Goal: Use online tool/utility: Utilize a website feature to perform a specific function

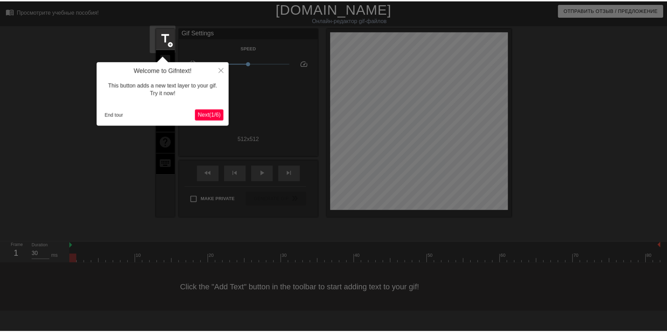
scroll to position [17, 0]
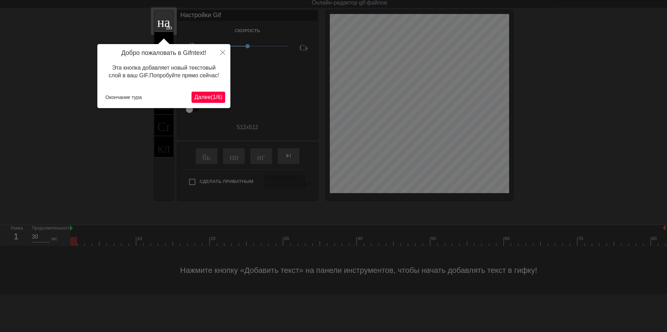
click at [211, 94] on ya-tr-span "(" at bounding box center [212, 97] width 2 height 6
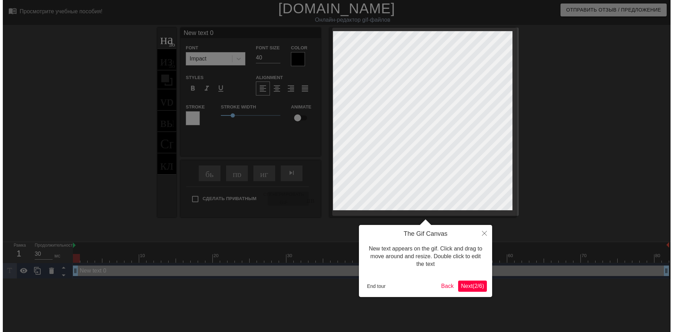
scroll to position [0, 0]
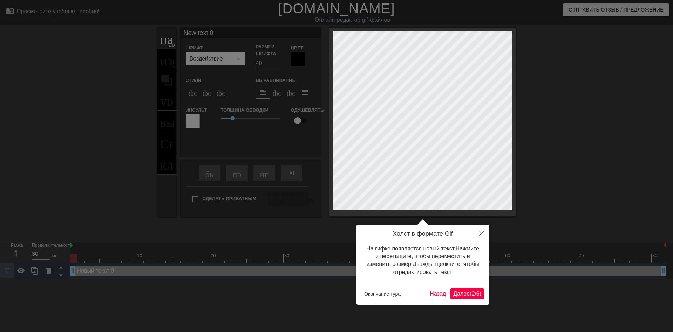
click at [457, 292] on ya-tr-span "Далее" at bounding box center [461, 294] width 16 height 6
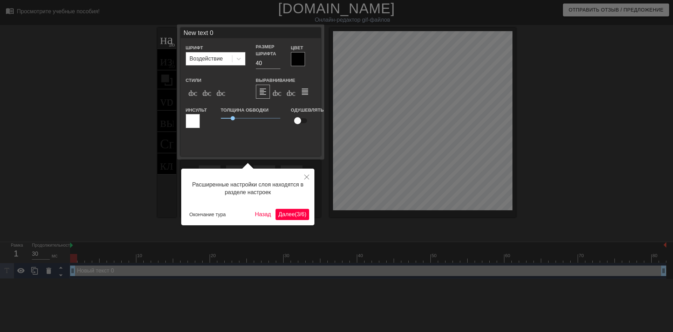
click at [295, 215] on ya-tr-span "(" at bounding box center [296, 215] width 2 height 6
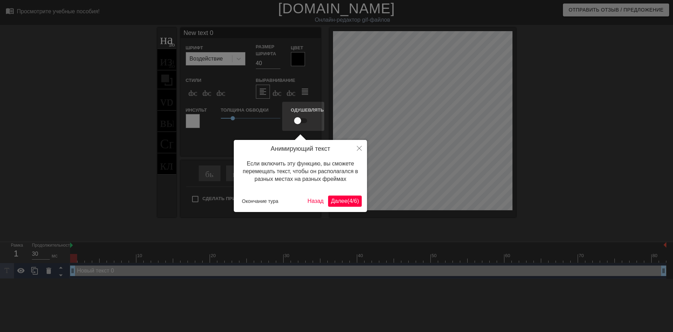
click at [346, 196] on button "Далее ( 4 / 6 )" at bounding box center [345, 201] width 34 height 11
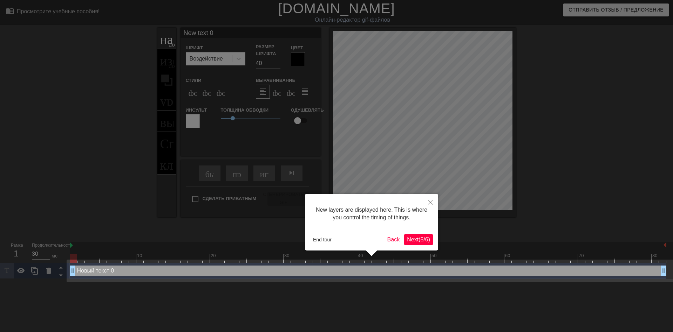
drag, startPoint x: 412, startPoint y: 240, endPoint x: 408, endPoint y: 238, distance: 4.3
click at [412, 240] on div "New layers are displayed here. This is where you control the timing of things. …" at bounding box center [371, 222] width 133 height 57
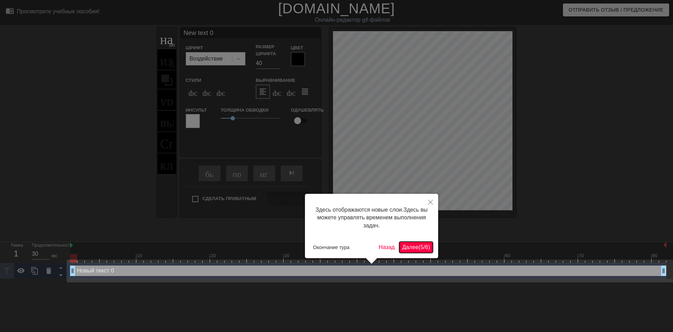
click at [412, 248] on ya-tr-span "Далее" at bounding box center [410, 247] width 16 height 6
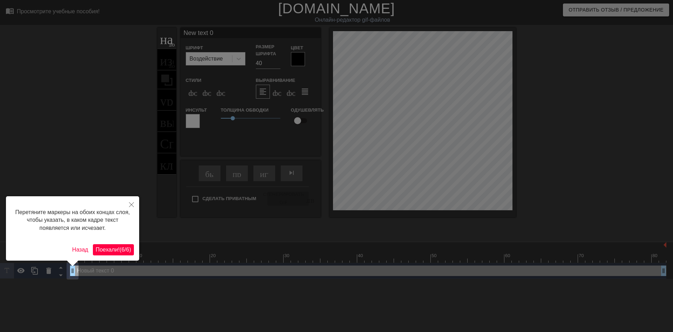
click at [121, 243] on div "Перетяните маркеры на обоих концах слоя, чтобы указать, в каком кадре текст поя…" at bounding box center [72, 228] width 133 height 64
click at [119, 248] on ya-tr-span "(" at bounding box center [120, 250] width 2 height 6
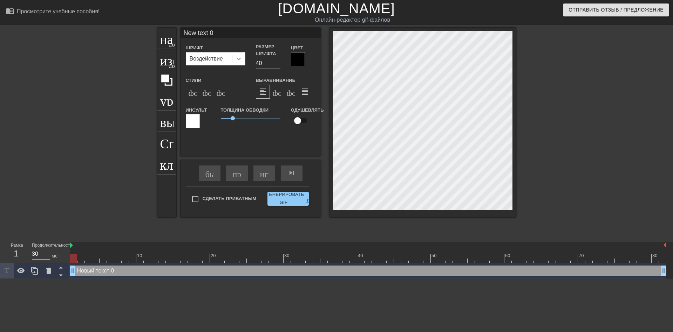
click at [236, 59] on icon at bounding box center [238, 58] width 7 height 7
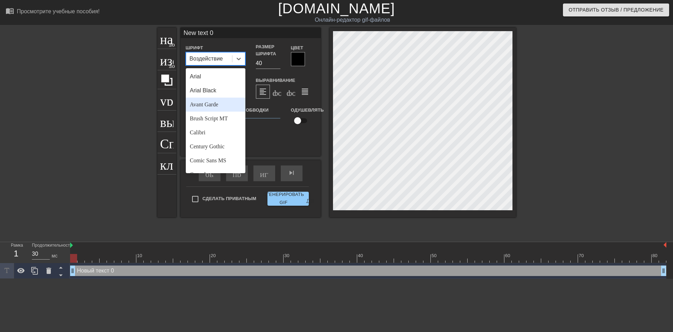
click at [208, 106] on div "Avant Garde" at bounding box center [216, 105] width 60 height 14
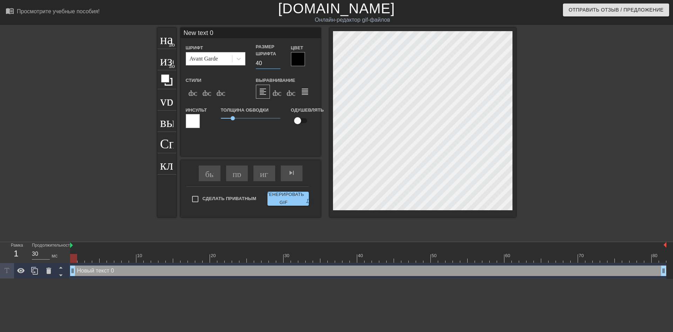
click at [258, 65] on input "40" at bounding box center [268, 63] width 25 height 11
type input "30"
click at [211, 92] on div "формат_italic" at bounding box center [207, 92] width 14 height 14
type input "ew text 0"
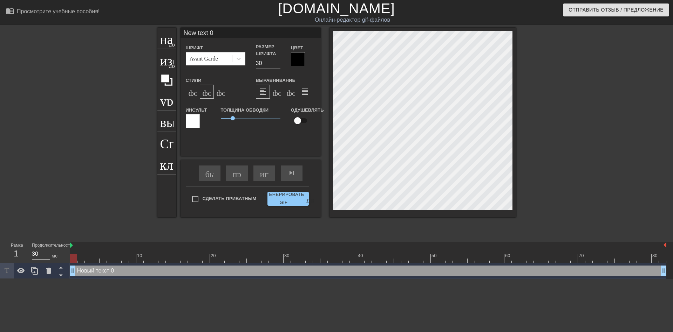
type textarea "ew text 0"
type input "w text 0"
type textarea "w text 0"
type input "text 0"
type textarea "text 0"
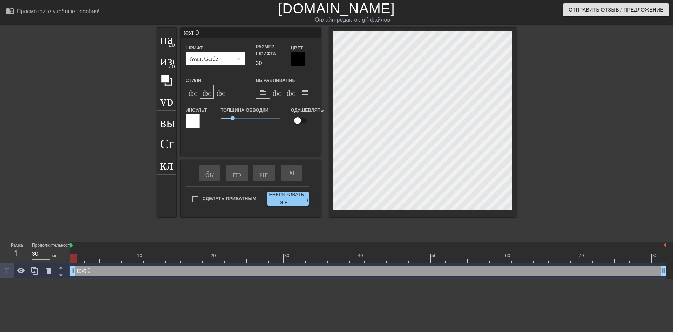
type input "text 0"
type textarea "text 0"
type input "ext 0"
type textarea "ext 0"
type input "xt 0"
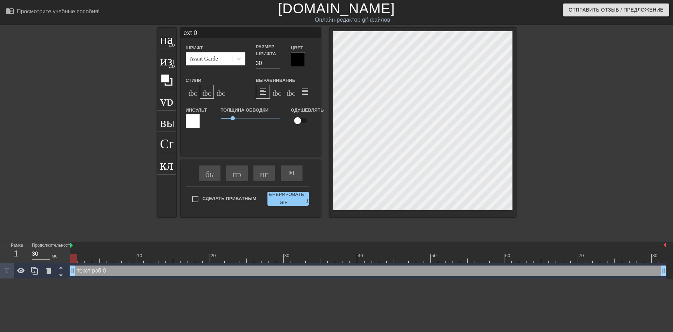
type textarea "xt 0"
type input "t 0"
type textarea "t 0"
type input "0"
type textarea "0"
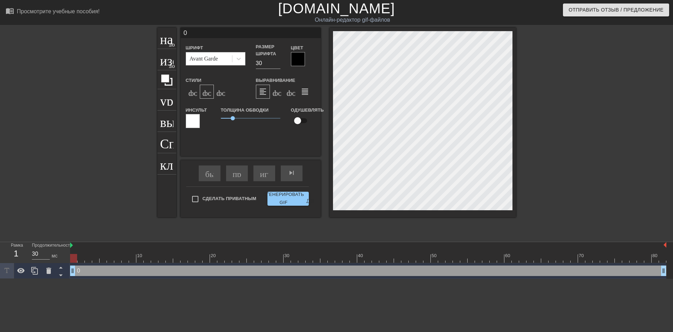
type input "0"
type textarea "0"
type input "@"
type textarea "@"
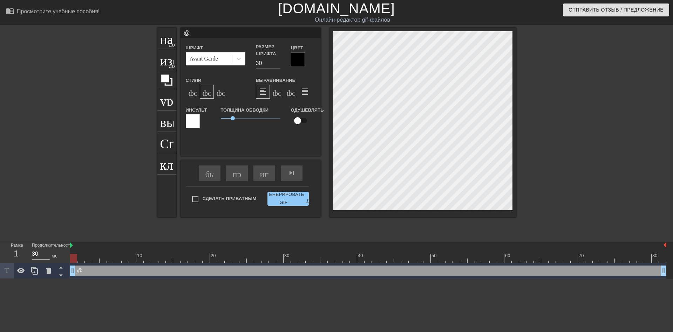
type input "@s"
type textarea "@s"
type input "@st"
type textarea "@st"
type input "@sti"
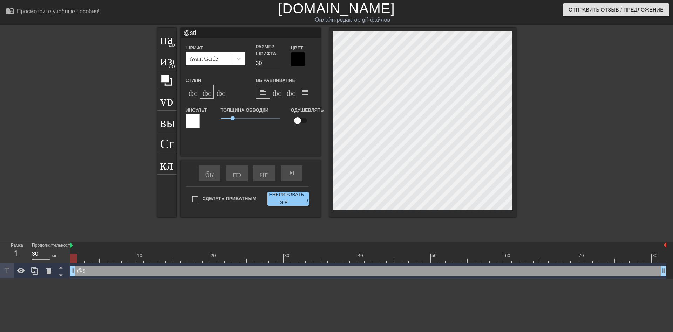
type textarea "@sti"
type input "@stic"
type textarea "@stic"
type input "@stick"
type textarea "@stick"
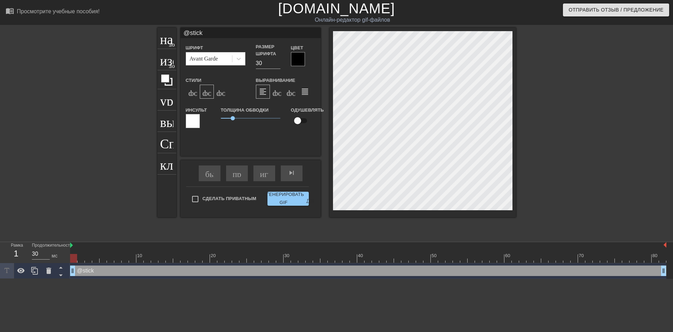
type input "@sticke"
type textarea "@sticke"
type input "@sticker"
type textarea "@sticker"
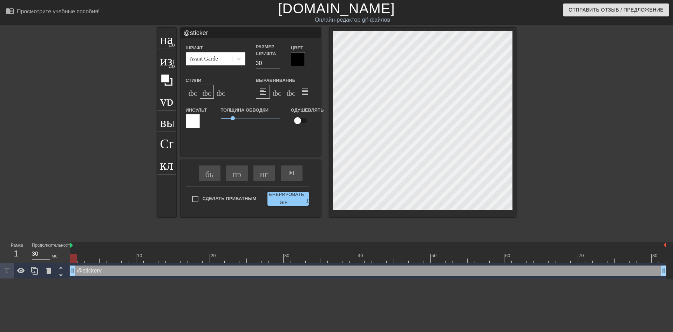
type input "@stickerv"
type textarea "@stickerv"
type input "@sticker"
type textarea "@sticker"
type input "@stickerv"
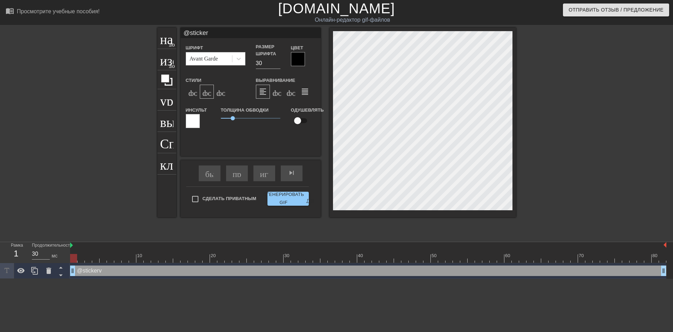
type textarea "@stickerv"
type input "@sticker"
type textarea "@sticker"
type input "@stickerb"
type textarea "@stickerb"
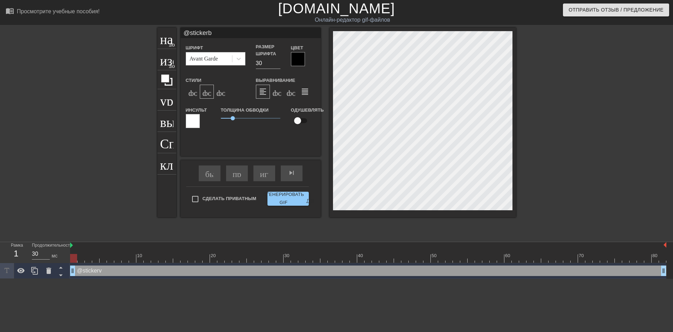
type input "@stickerba"
type textarea "@stickerba"
type input "@stickerbas"
type textarea "@stickerbas"
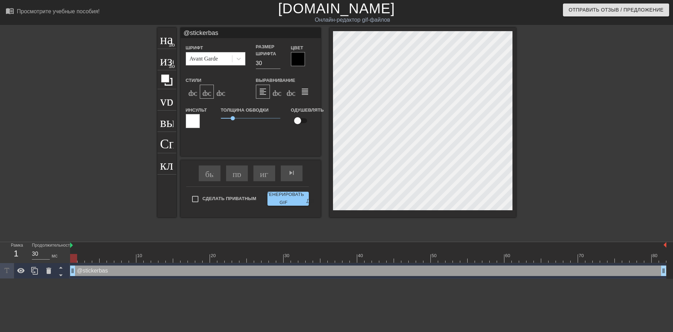
type input "@stickerbase"
type textarea "@stickerbase"
type input "@stickerbase_"
type textarea "@stickerbase_"
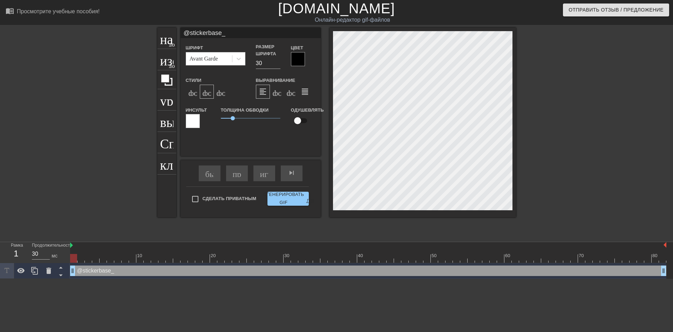
type input "@stickerbase_r"
type textarea "@stickerbase_r"
type input "@stickerbase_ru"
type textarea "@stickerbase_ru"
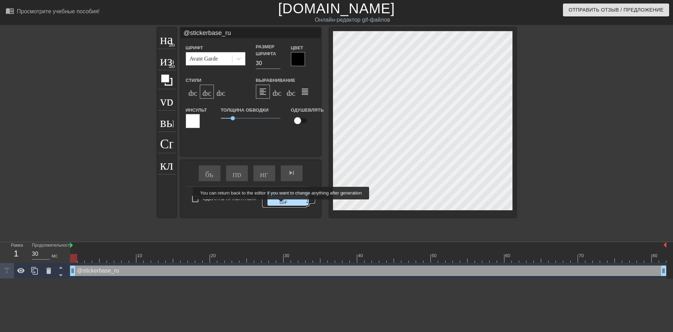
click at [286, 197] on ya-tr-span "Сгенерировать GIF" at bounding box center [283, 199] width 41 height 16
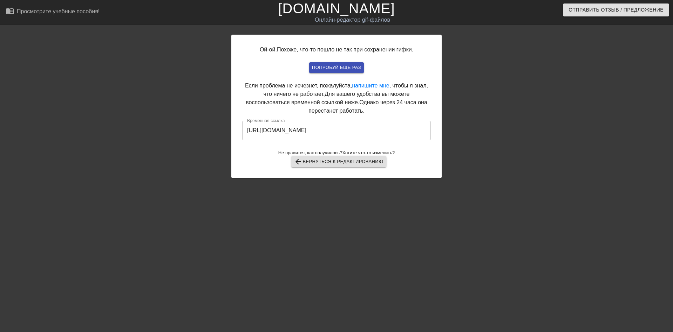
click at [314, 130] on input "[URL][DOMAIN_NAME]" at bounding box center [336, 131] width 188 height 20
click at [313, 130] on input "[URL][DOMAIN_NAME]" at bounding box center [336, 131] width 188 height 20
